Goal: Task Accomplishment & Management: Manage account settings

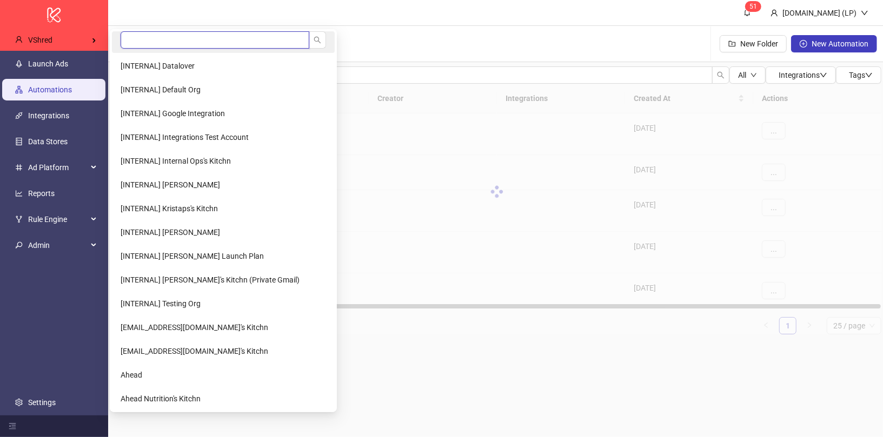
click at [155, 43] on input "search" at bounding box center [215, 39] width 189 height 17
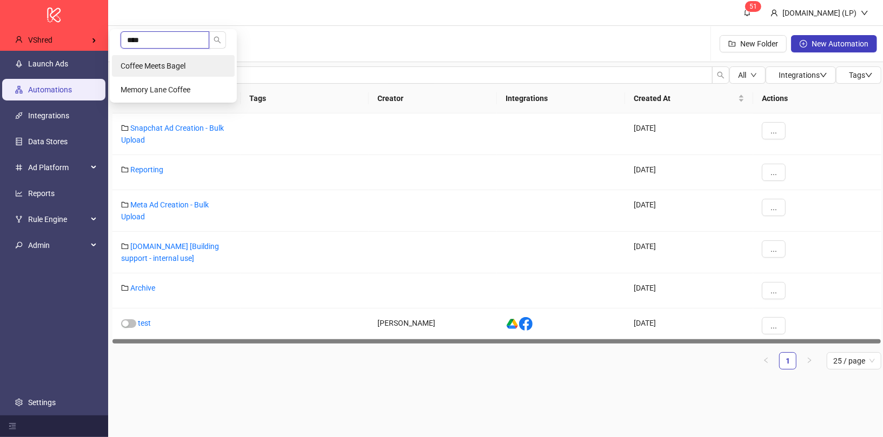
type input "****"
click at [132, 68] on span "Coffee Meets Bagel" at bounding box center [153, 66] width 65 height 9
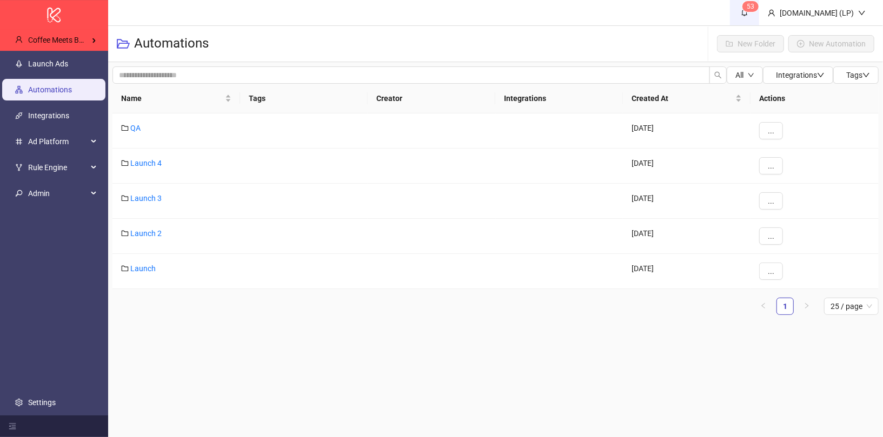
click at [748, 10] on icon "bell" at bounding box center [745, 13] width 6 height 8
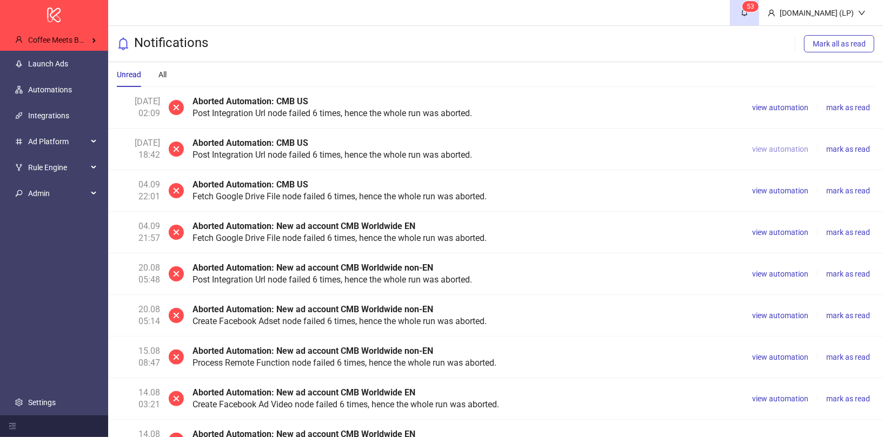
click at [762, 145] on span "view automation" at bounding box center [780, 149] width 56 height 9
click at [762, 231] on span "view automation" at bounding box center [780, 232] width 56 height 9
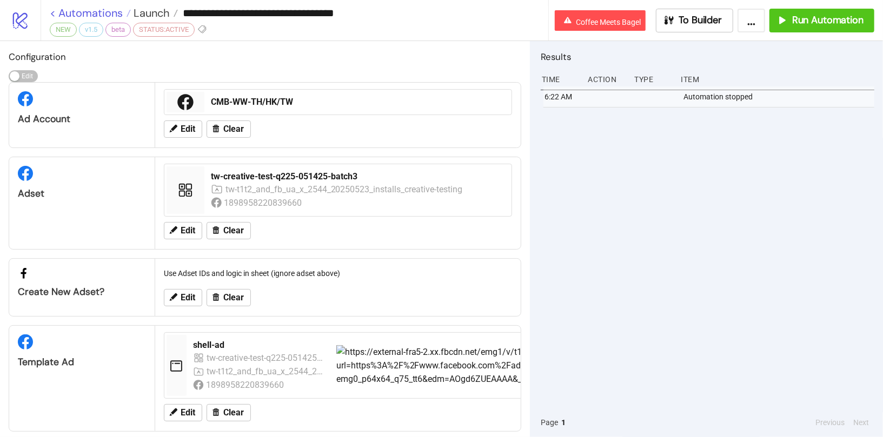
click at [83, 12] on link "< Automations" at bounding box center [90, 13] width 81 height 11
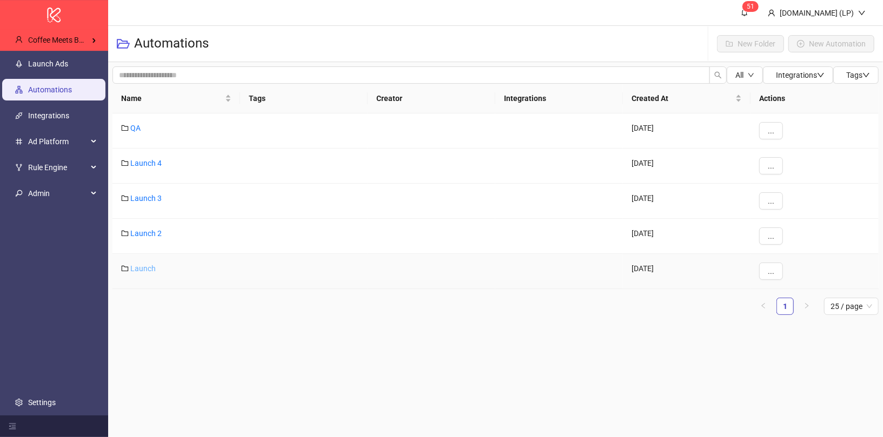
click at [150, 264] on link "Launch" at bounding box center [142, 268] width 25 height 9
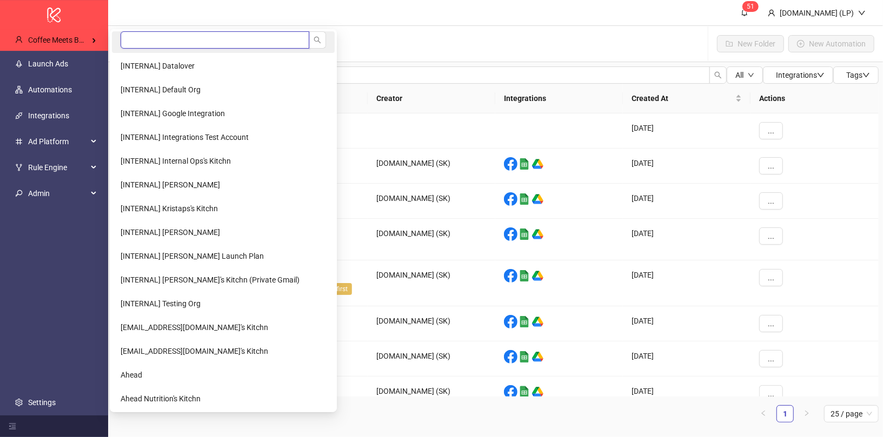
click at [134, 45] on input "search" at bounding box center [215, 39] width 189 height 17
type input "*******"
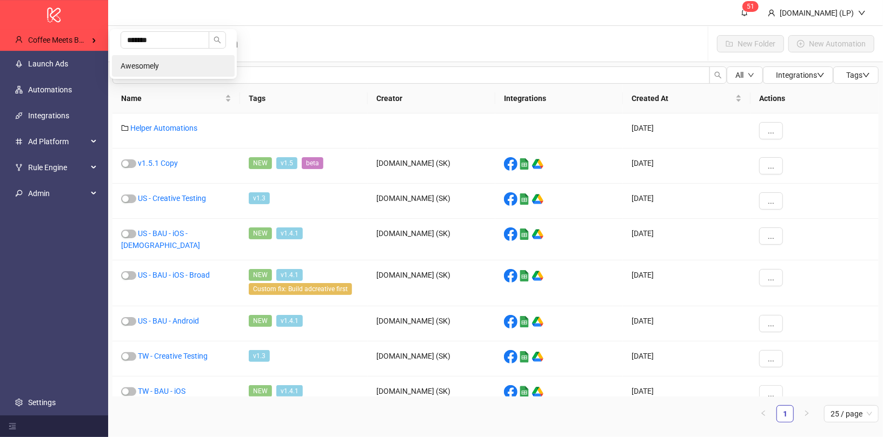
click at [184, 70] on li "Awesomely" at bounding box center [173, 66] width 123 height 22
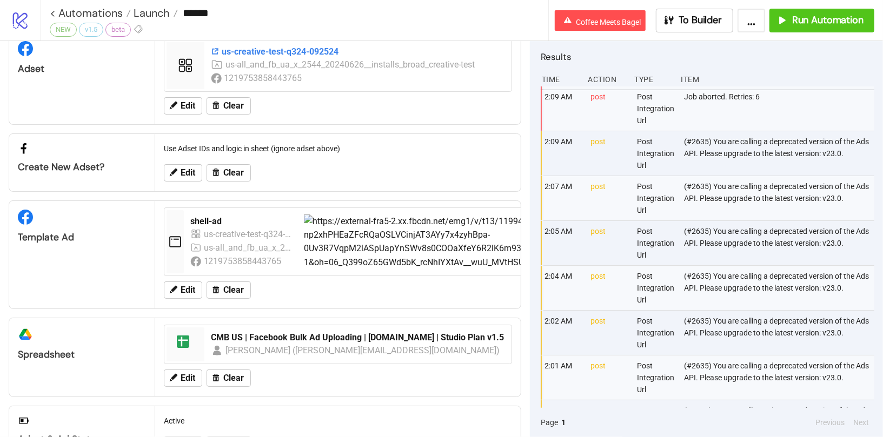
scroll to position [175, 0]
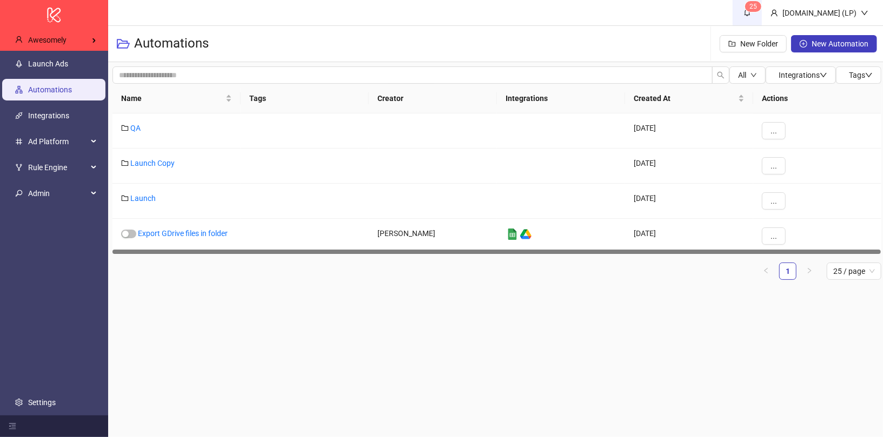
click at [753, 18] on span "2 5" at bounding box center [747, 12] width 12 height 12
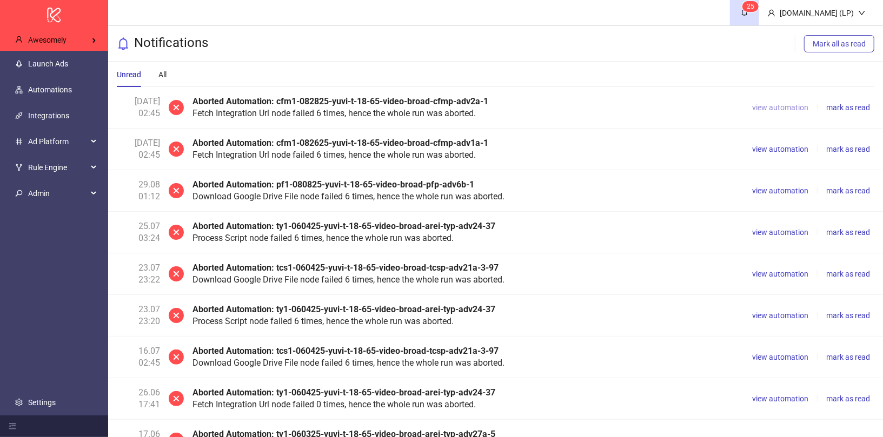
click at [769, 105] on span "view automation" at bounding box center [780, 107] width 56 height 9
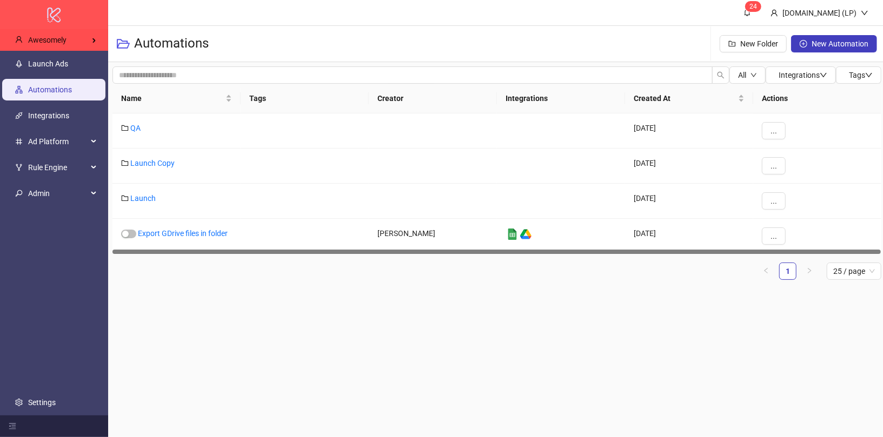
click at [50, 25] on icon "logo/logo-mobile" at bounding box center [53, 15] width 15 height 26
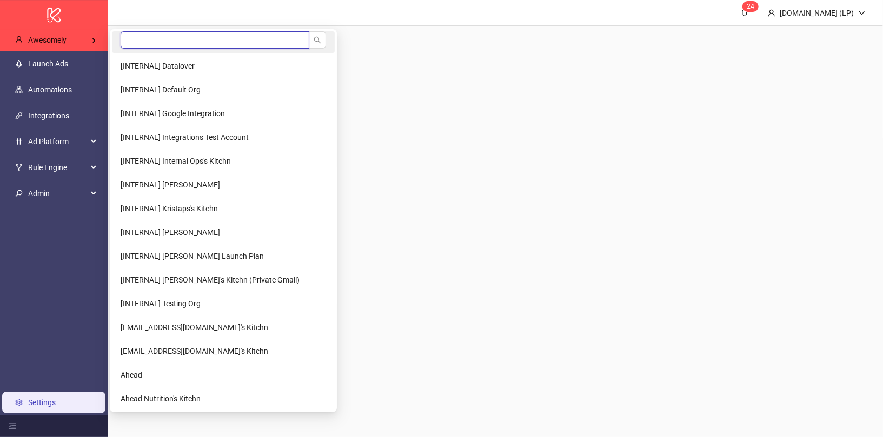
click at [203, 44] on input "search" at bounding box center [215, 39] width 189 height 17
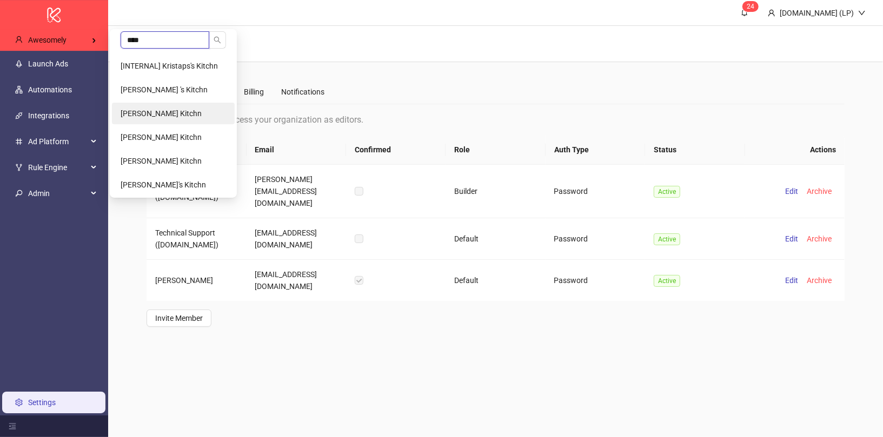
type input "****"
click at [183, 115] on span "Kristian Larsen's Kitchn" at bounding box center [161, 113] width 81 height 9
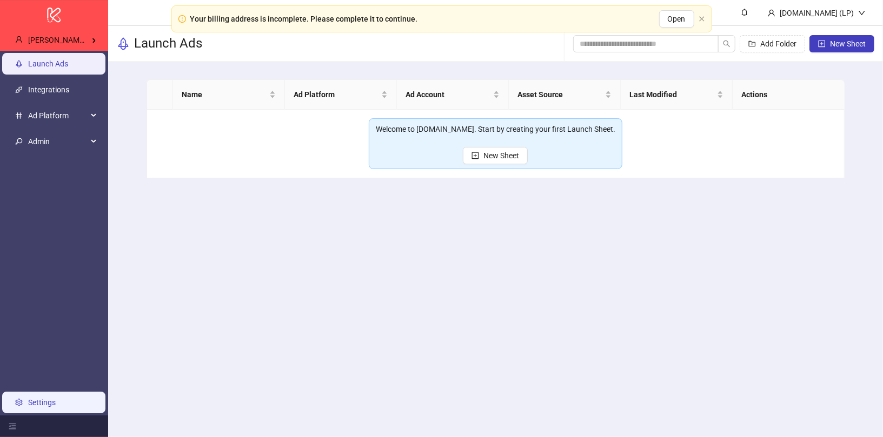
click at [48, 398] on link "Settings" at bounding box center [42, 402] width 28 height 9
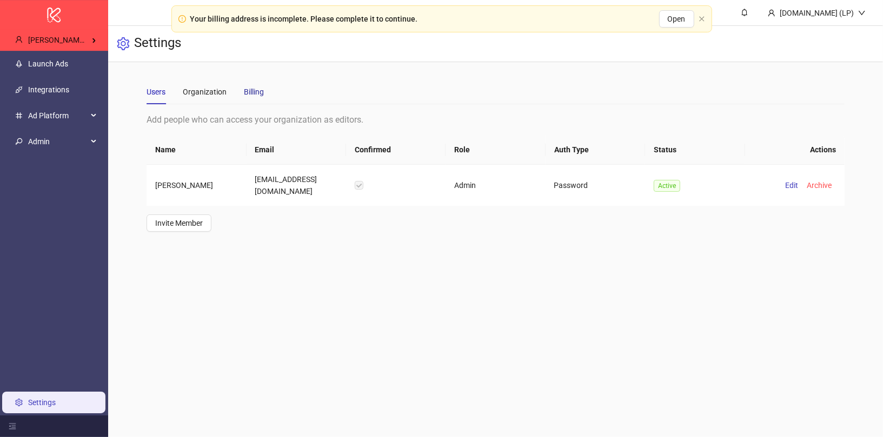
click at [256, 90] on div "Billing" at bounding box center [254, 92] width 20 height 12
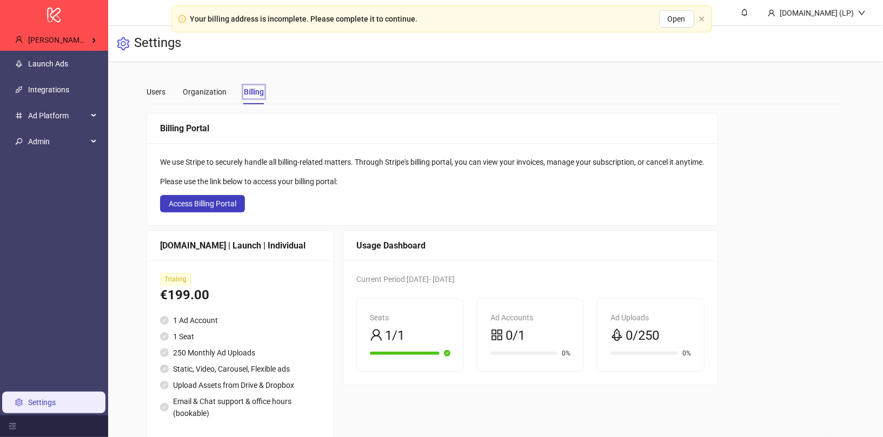
click at [171, 90] on div "Users Organization Tab 3 of 3 Billing" at bounding box center [204, 91] width 117 height 25
click at [160, 90] on div "Users" at bounding box center [155, 92] width 19 height 12
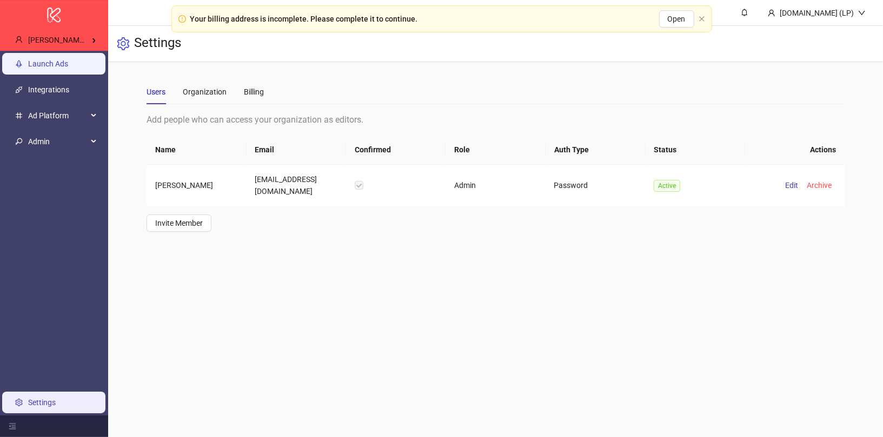
click at [68, 59] on link "Launch Ads" at bounding box center [48, 63] width 40 height 9
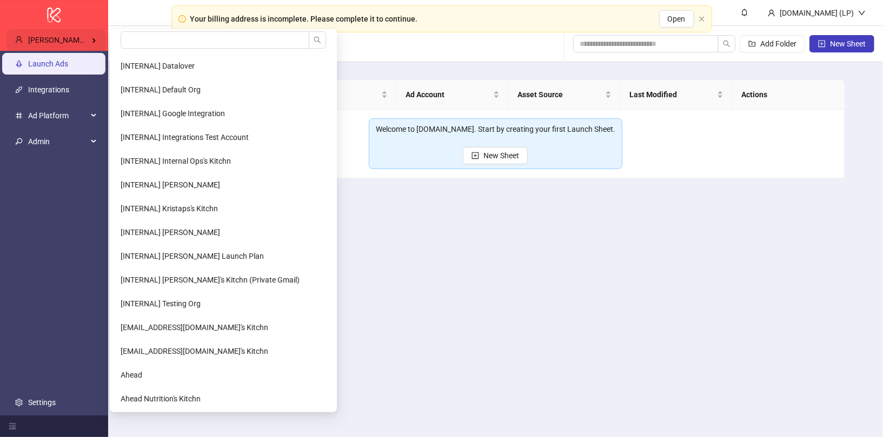
click at [81, 32] on div "Kristian Larsen's Kitchn" at bounding box center [55, 40] width 99 height 22
click at [145, 39] on input "search" at bounding box center [215, 39] width 189 height 17
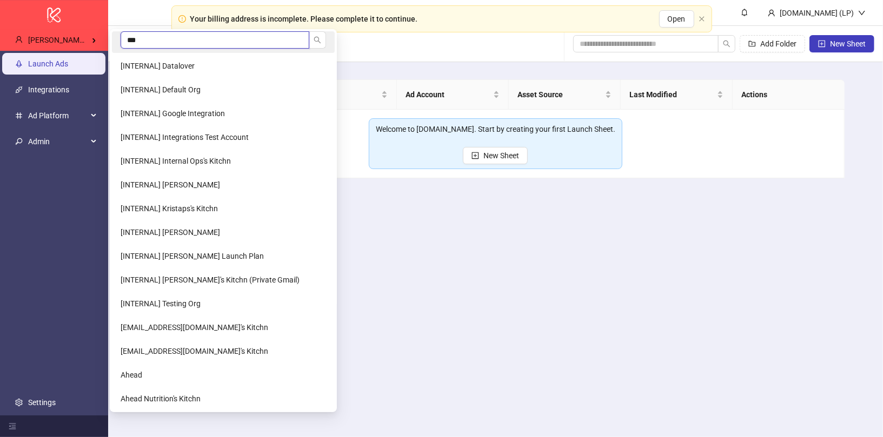
type input "****"
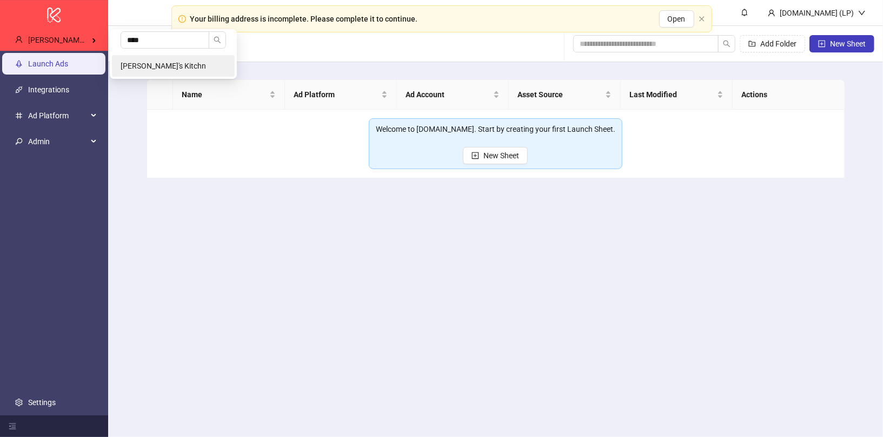
click at [124, 69] on span "[PERSON_NAME]'s Kitchn" at bounding box center [163, 66] width 85 height 9
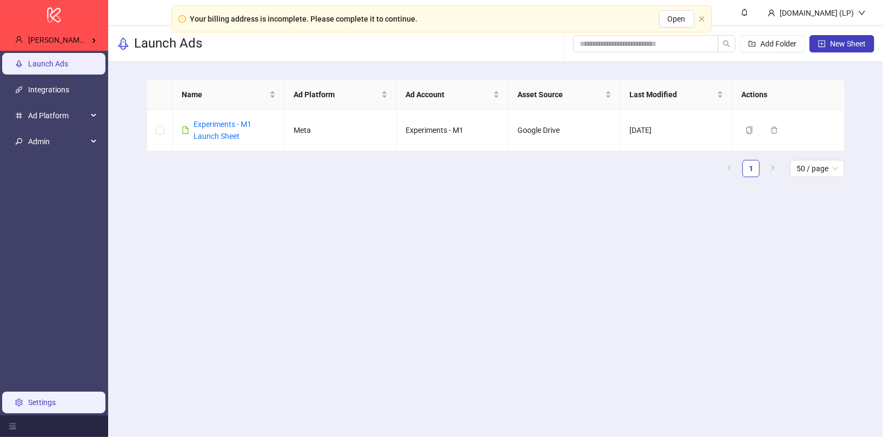
click at [45, 407] on link "Settings" at bounding box center [42, 402] width 28 height 9
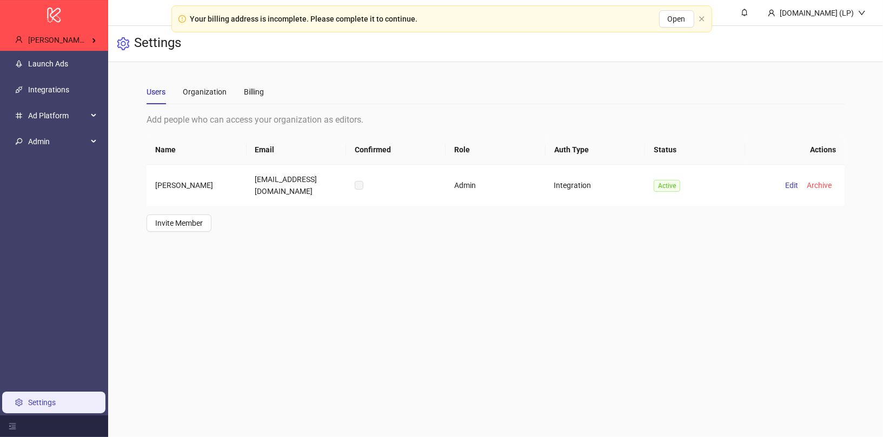
click at [45, 407] on link "Settings" at bounding box center [42, 402] width 28 height 9
click at [250, 93] on div "Billing" at bounding box center [254, 92] width 20 height 12
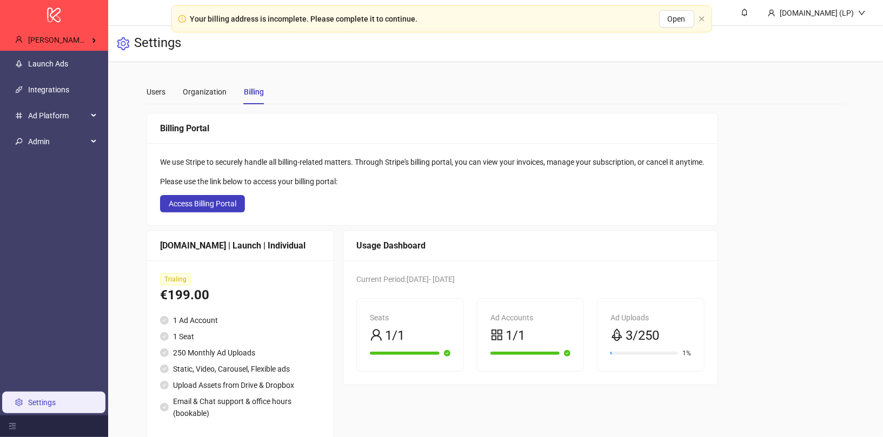
scroll to position [24, 0]
